Goal: Task Accomplishment & Management: Manage account settings

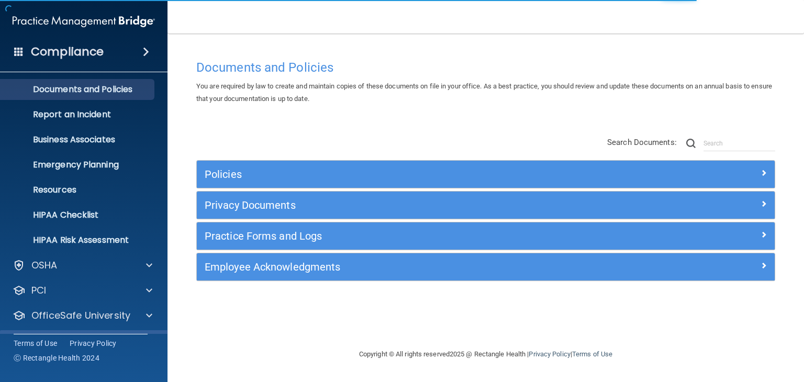
scroll to position [52, 0]
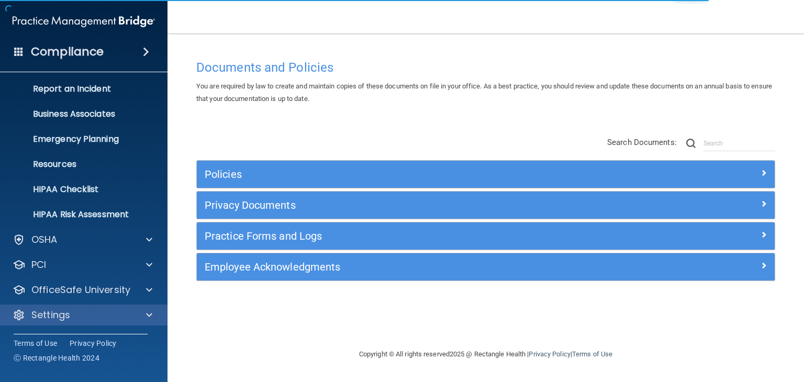
click at [69, 322] on div "Settings" at bounding box center [84, 315] width 168 height 21
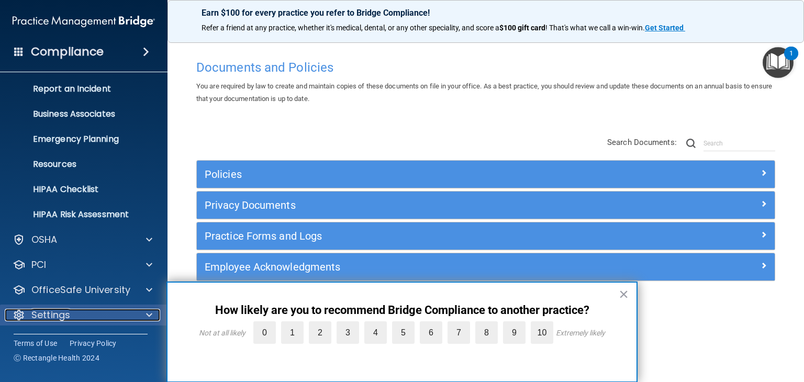
click at [150, 312] on span at bounding box center [149, 315] width 6 height 13
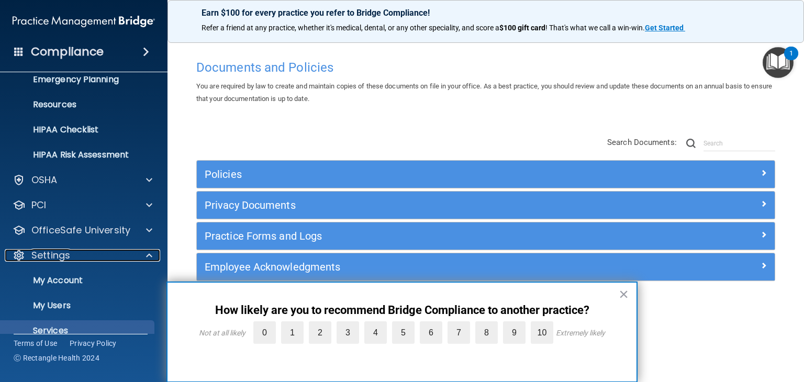
scroll to position [153, 0]
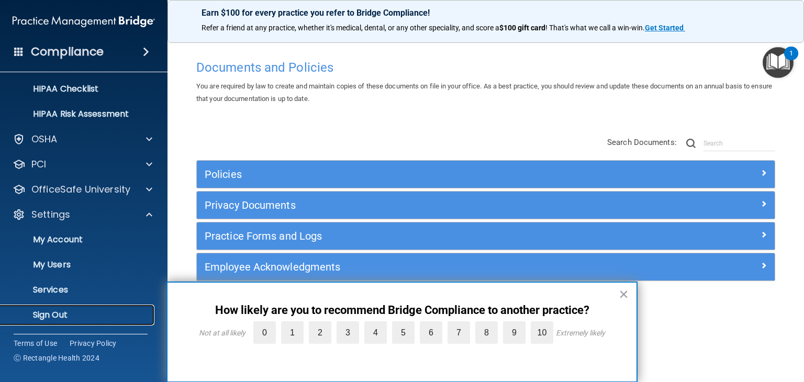
click at [78, 310] on p "Sign Out" at bounding box center [78, 315] width 143 height 10
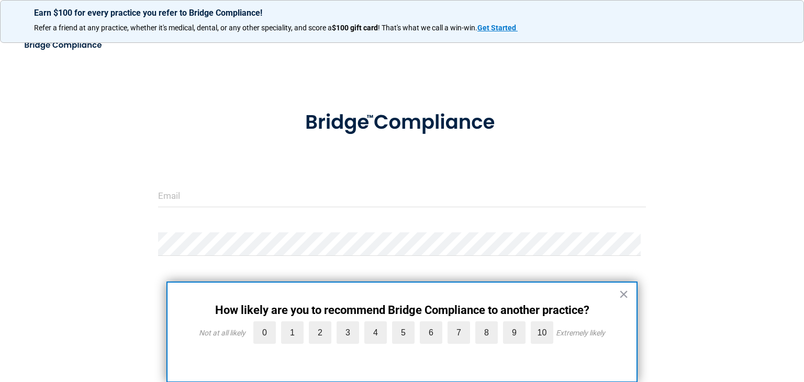
drag, startPoint x: 224, startPoint y: 173, endPoint x: 224, endPoint y: 181, distance: 7.8
click at [224, 178] on form "Invalid email/password. You don't have permission to access that page. Sign In …" at bounding box center [402, 236] width 488 height 281
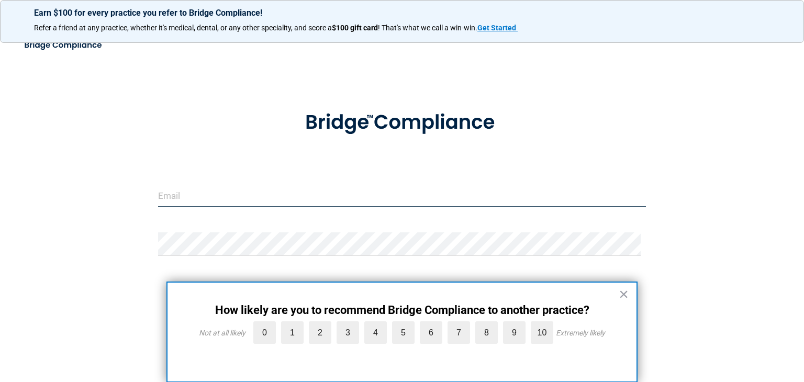
drag, startPoint x: 224, startPoint y: 195, endPoint x: 258, endPoint y: 205, distance: 35.3
click at [224, 195] on input "email" at bounding box center [402, 196] width 488 height 24
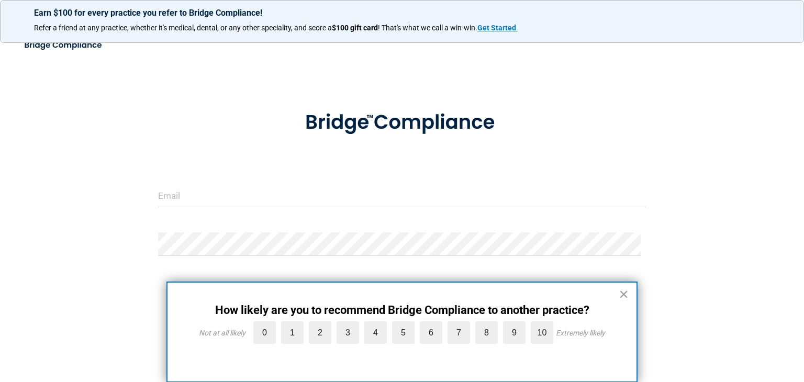
drag, startPoint x: 618, startPoint y: 289, endPoint x: 608, endPoint y: 286, distance: 10.4
click at [618, 289] on div "× How likely are you to recommend Bridge Compliance to another practice? Not at…" at bounding box center [401, 332] width 471 height 101
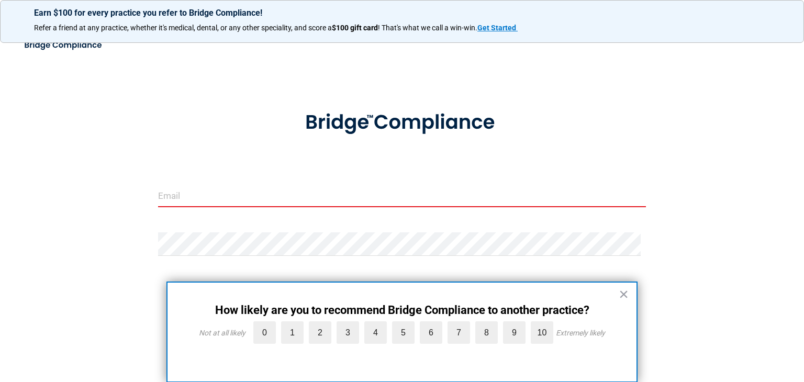
click at [321, 207] on div at bounding box center [401, 199] width 503 height 31
click at [319, 195] on input "email" at bounding box center [402, 196] width 488 height 24
